Goal: Navigation & Orientation: Go to known website

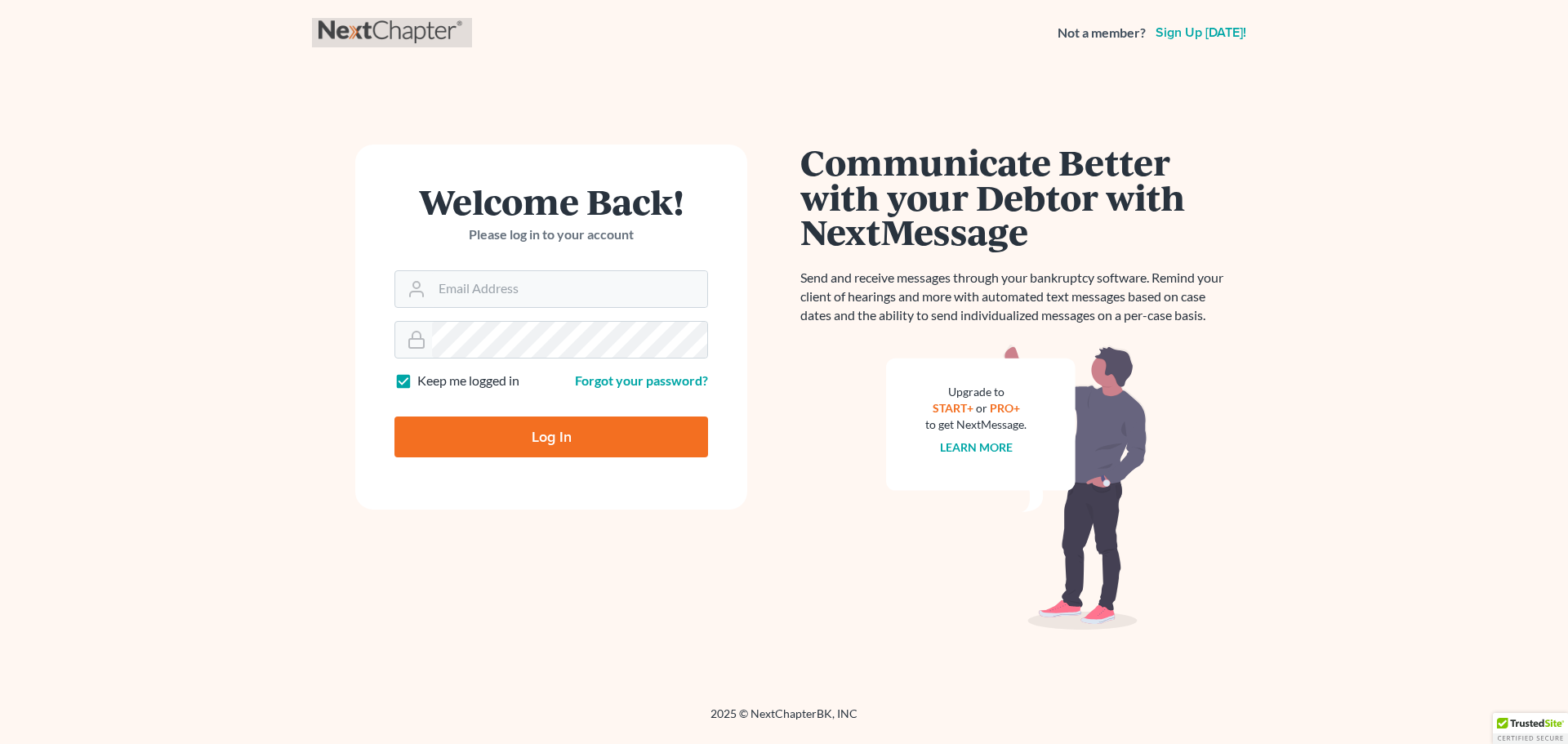
click at [370, 28] on link at bounding box center [392, 32] width 147 height 30
